Goal: Task Accomplishment & Management: Use online tool/utility

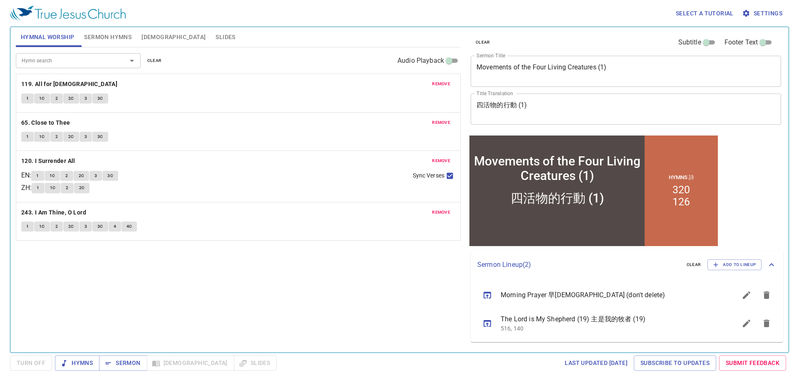
click at [95, 37] on span "Sermon Hymns" at bounding box center [107, 37] width 47 height 10
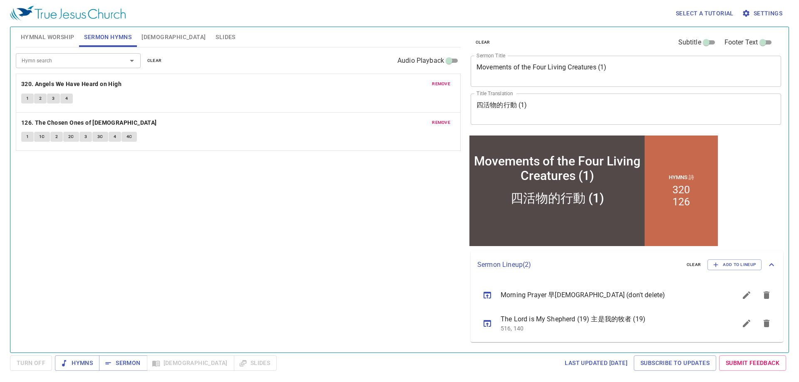
click at [67, 37] on span "Hymnal Worship" at bounding box center [48, 37] width 54 height 10
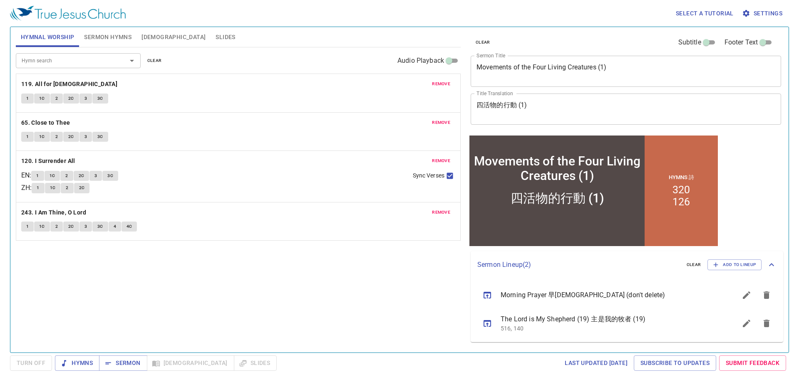
click at [440, 214] on span "remove" at bounding box center [441, 212] width 18 height 7
click at [439, 159] on span "remove" at bounding box center [441, 160] width 18 height 7
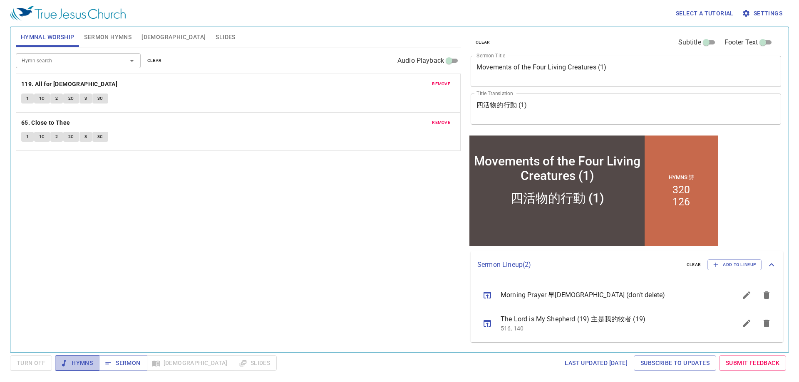
click at [77, 363] on span "Hymns" at bounding box center [77, 363] width 31 height 10
click at [439, 83] on span "remove" at bounding box center [441, 83] width 18 height 7
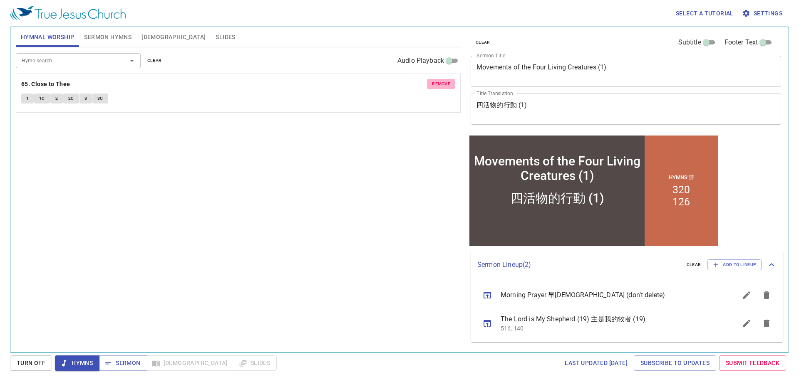
click at [445, 87] on span "remove" at bounding box center [441, 83] width 18 height 7
click at [101, 65] on input "Hymn search" at bounding box center [65, 61] width 95 height 10
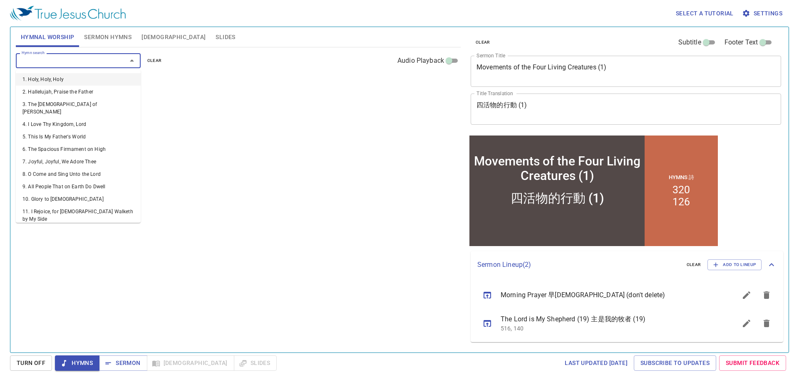
click at [115, 61] on div at bounding box center [126, 61] width 22 height 12
type input "58"
type input "153"
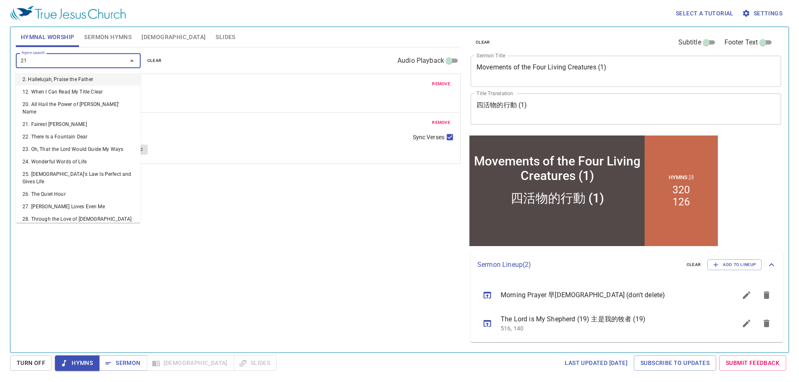
type input "212"
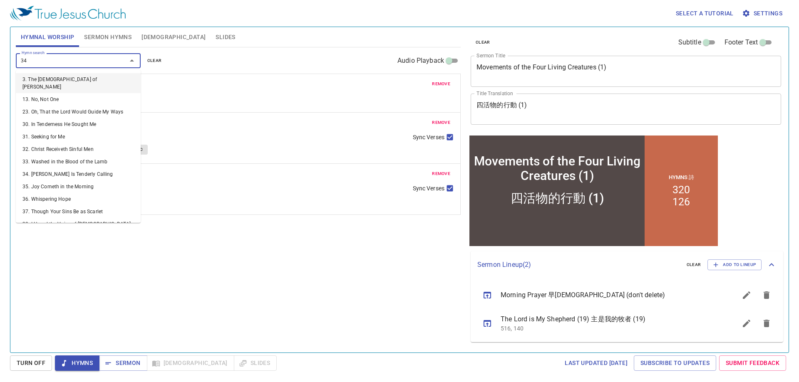
type input "349"
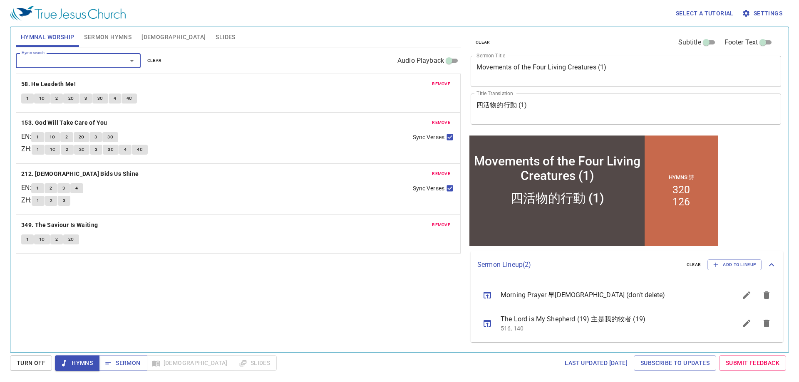
click at [119, 38] on span "Sermon Hymns" at bounding box center [107, 37] width 47 height 10
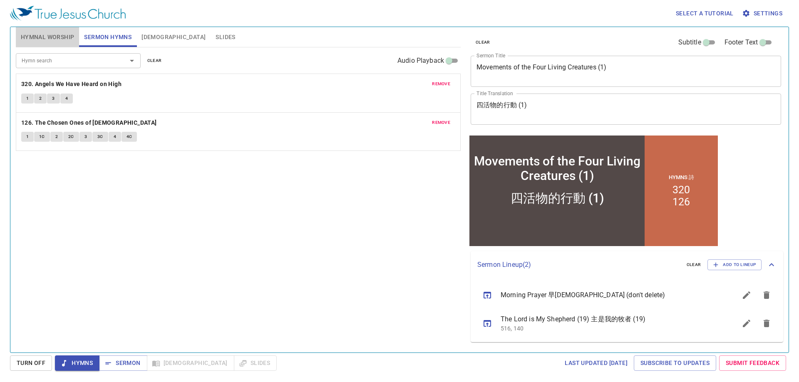
click at [58, 39] on span "Hymnal Worship" at bounding box center [48, 37] width 54 height 10
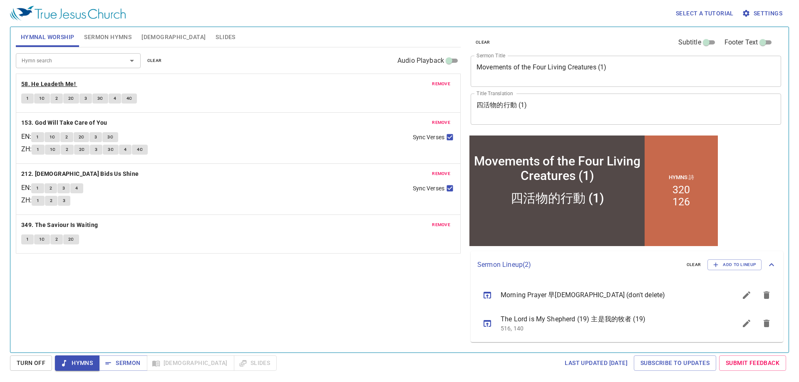
click at [34, 87] on b "58. He Leadeth Me!" at bounding box center [48, 84] width 55 height 10
click at [106, 42] on span "Sermon Hymns" at bounding box center [107, 37] width 47 height 10
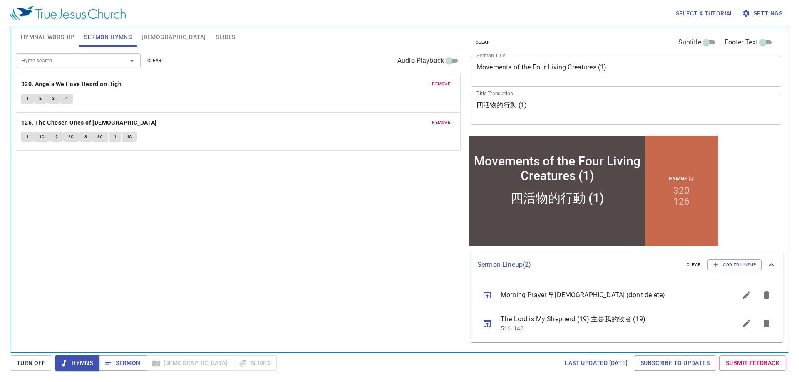
click at [560, 82] on div "Movements of the Four Living Creatures (1) x Sermon Title" at bounding box center [626, 71] width 310 height 31
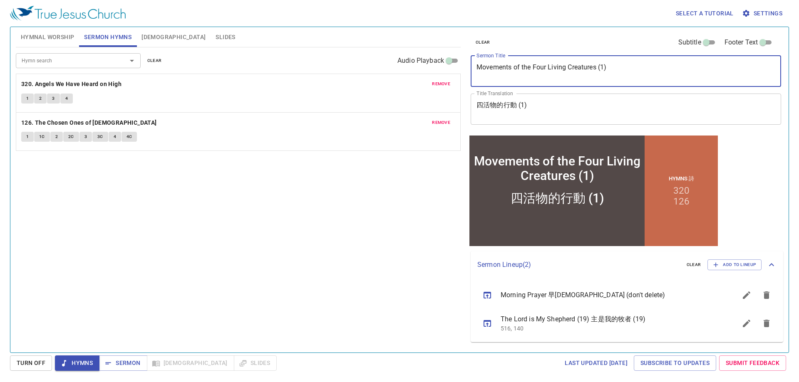
click at [576, 70] on textarea "Movements of the Four Living Creatures (1)" at bounding box center [625, 71] width 299 height 16
paste textarea "I Have Made You a Watchman"
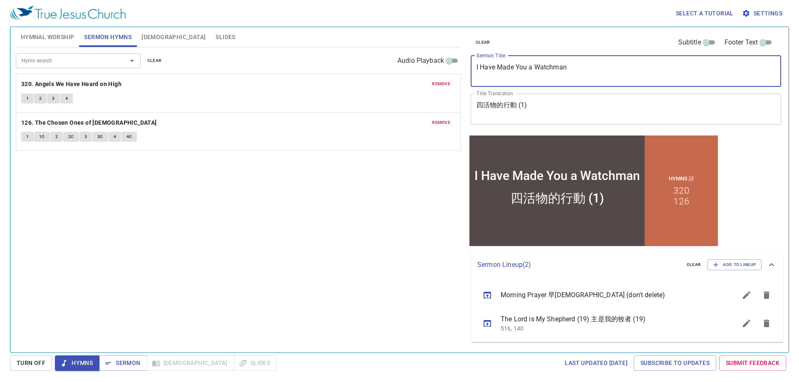
type textarea "I Have Made You a Watchman"
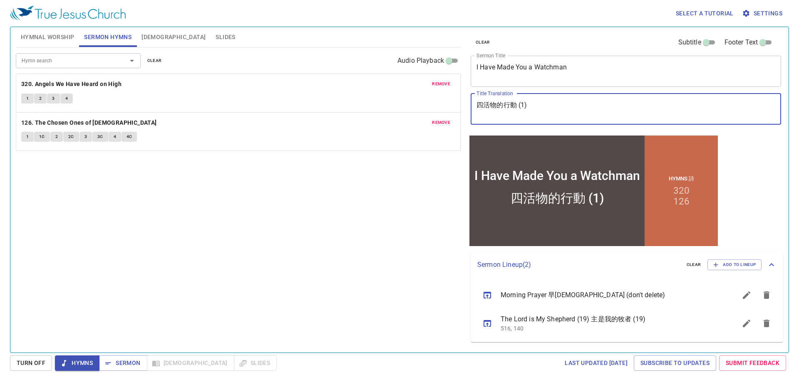
click at [535, 106] on textarea "四活物的行動 (1)" at bounding box center [625, 109] width 299 height 16
paste textarea "我立你作守望的人"
type textarea "我立你作守望的人"
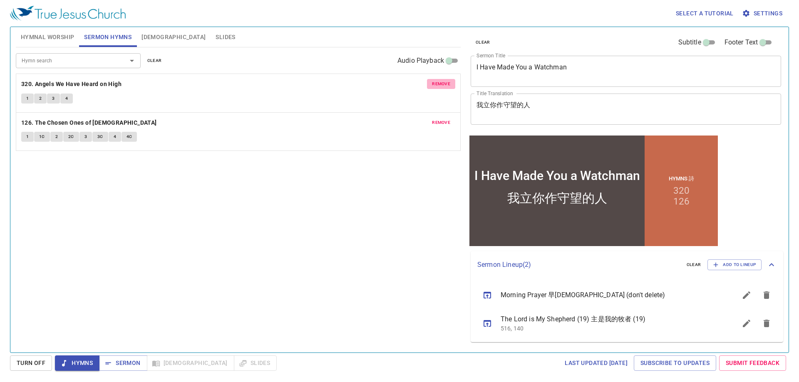
click at [434, 80] on span "remove" at bounding box center [441, 83] width 18 height 7
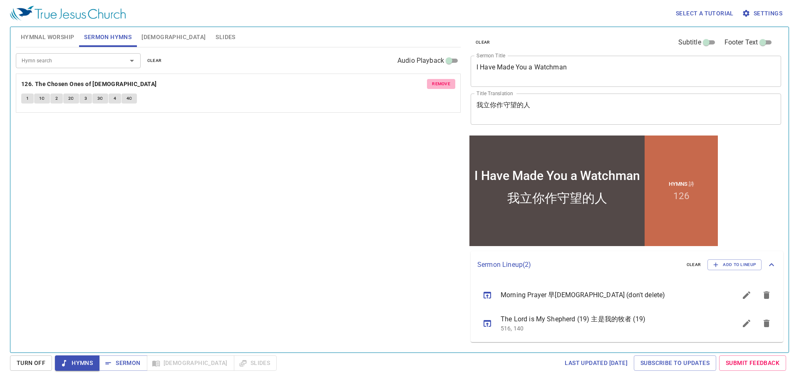
click at [436, 81] on span "remove" at bounding box center [441, 83] width 18 height 7
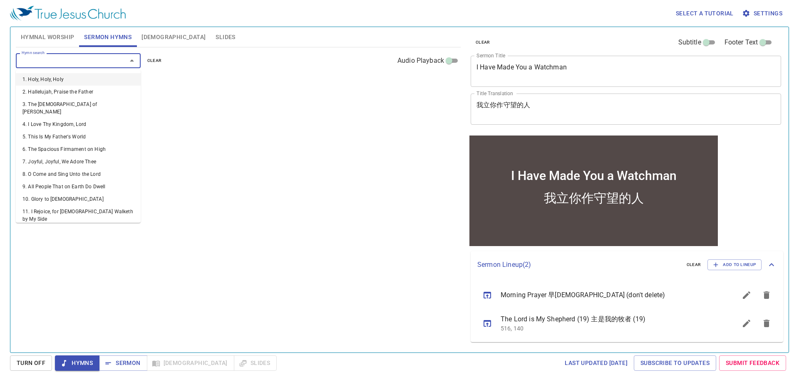
click at [99, 61] on input "Hymn search" at bounding box center [65, 61] width 95 height 10
type input "333"
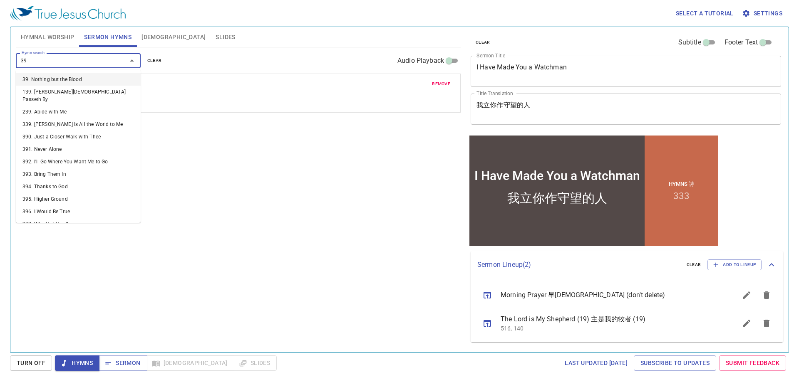
type input "393"
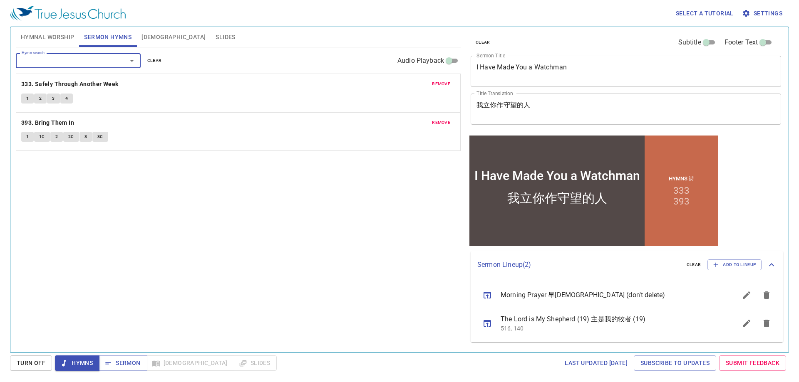
click at [578, 74] on textarea "I Have Made You a Watchman" at bounding box center [625, 71] width 299 height 16
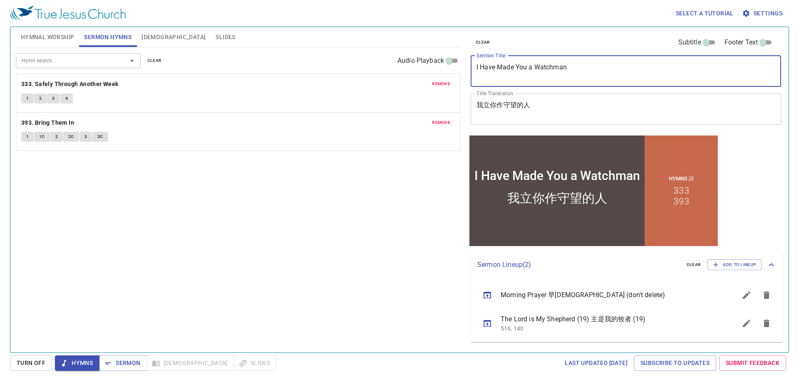
click at [578, 74] on textarea "I Have Made You a Watchman" at bounding box center [625, 71] width 299 height 16
drag, startPoint x: 130, startPoint y: 231, endPoint x: 112, endPoint y: 105, distance: 127.8
click at [133, 229] on div "Hymn search Hymn search clear Audio Playback remove 333. Safely Through Another…" at bounding box center [238, 196] width 445 height 298
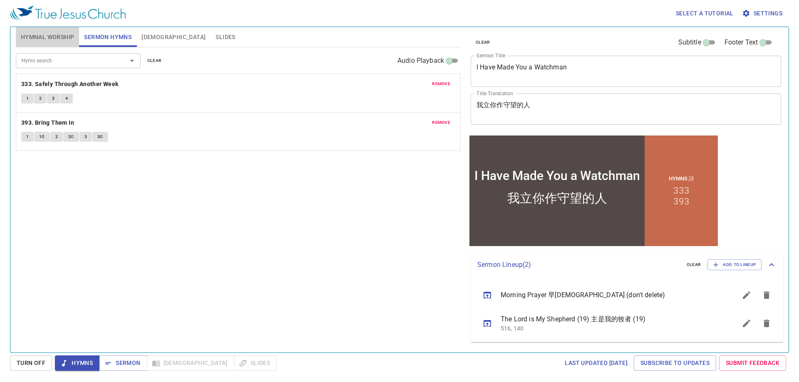
click at [46, 30] on button "Hymnal Worship" at bounding box center [48, 37] width 64 height 20
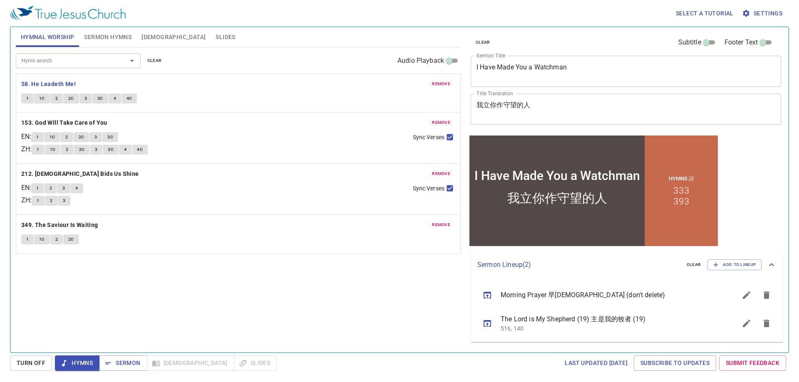
click at [27, 101] on span "1" at bounding box center [27, 98] width 2 height 7
click at [41, 100] on span "1C" at bounding box center [42, 98] width 6 height 7
click at [119, 124] on p "153. God Will Take Care of You" at bounding box center [238, 123] width 434 height 10
click at [89, 124] on b "153. God Will Take Care of You" at bounding box center [64, 123] width 86 height 10
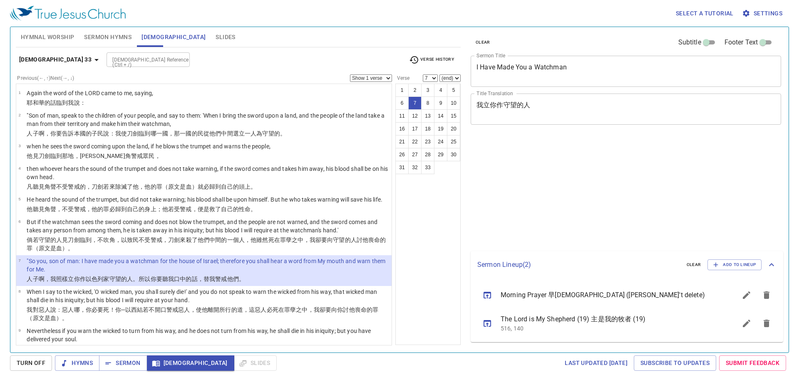
select select "7"
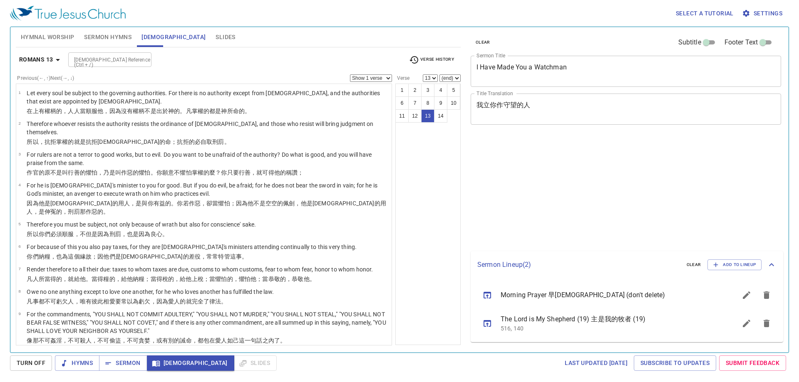
select select "13"
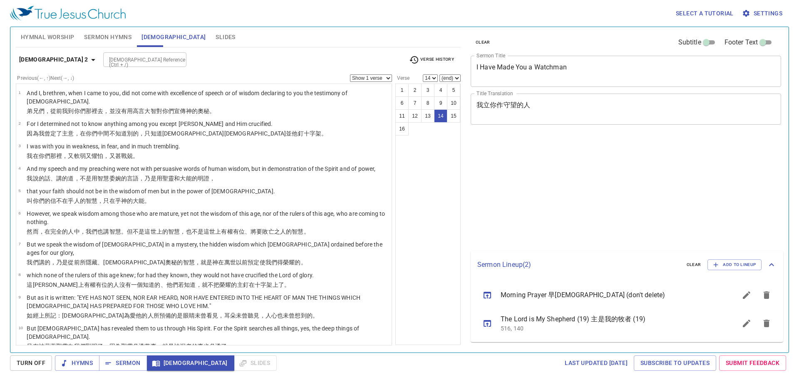
select select "14"
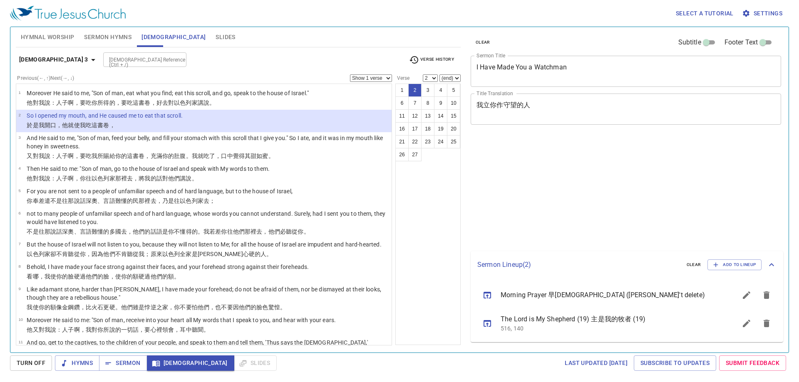
select select "2"
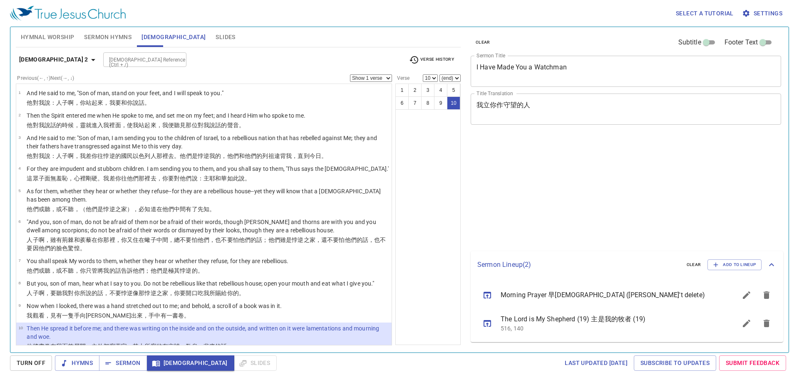
select select "10"
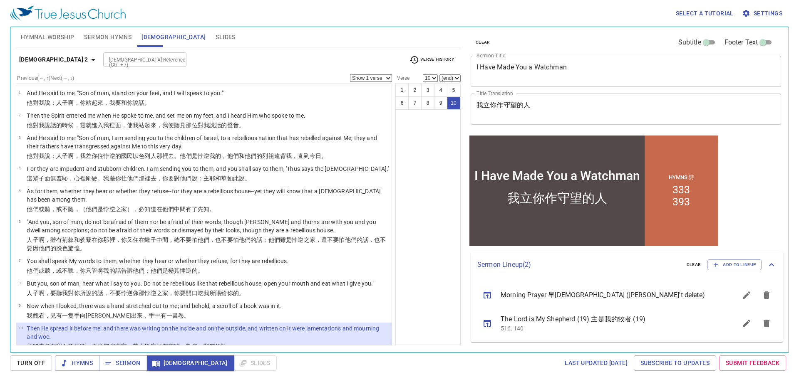
scroll to position [12, 0]
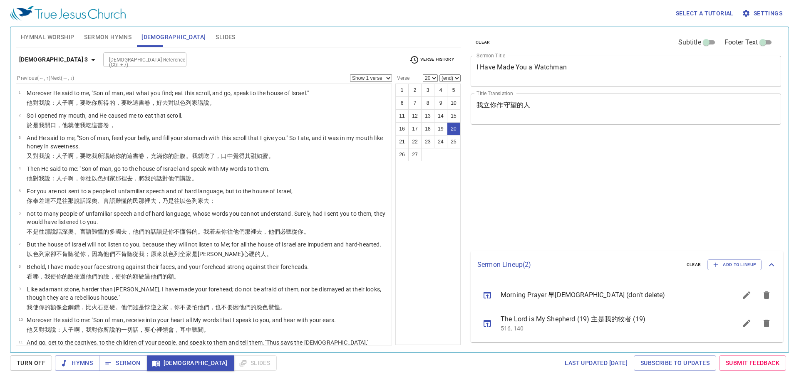
select select "20"
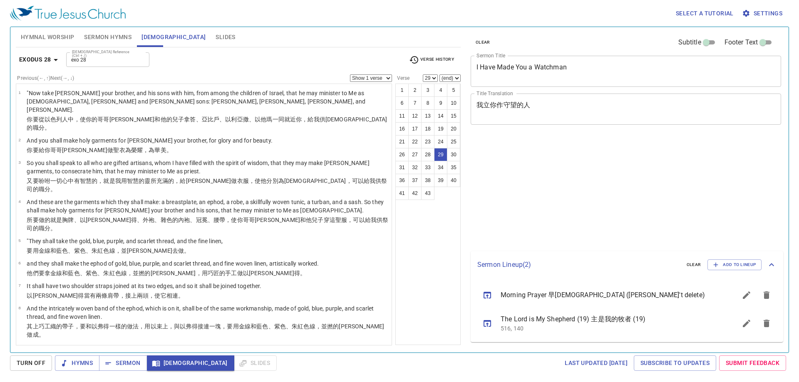
select select "29"
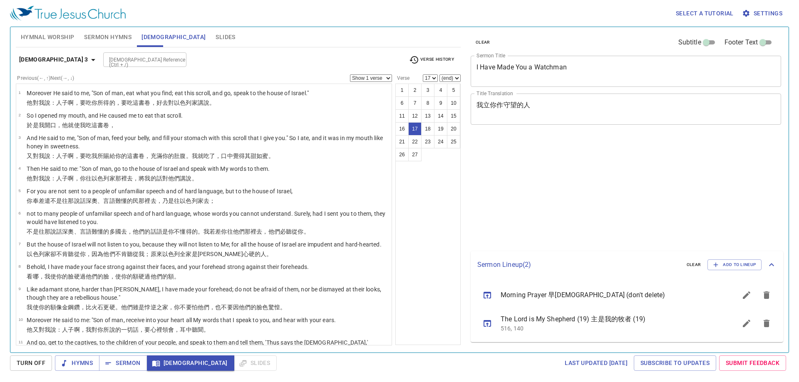
select select "17"
select select "21"
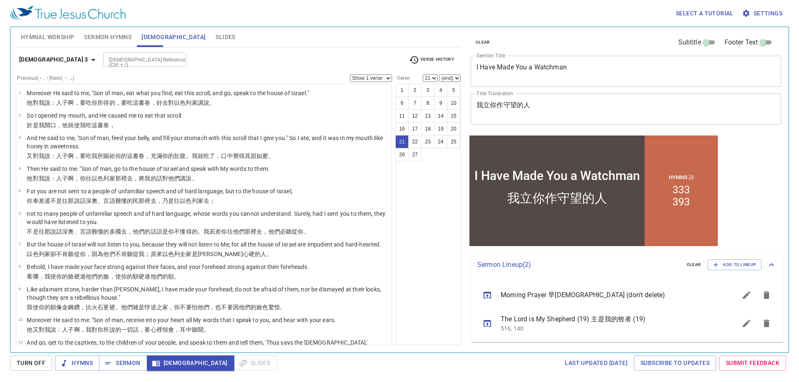
scroll to position [374, 0]
